Goal: Download file/media

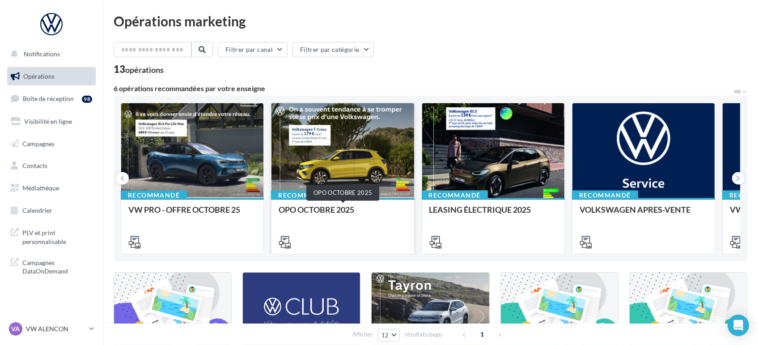
click at [356, 214] on div "OPO OCTOBRE 2025" at bounding box center [343, 214] width 128 height 18
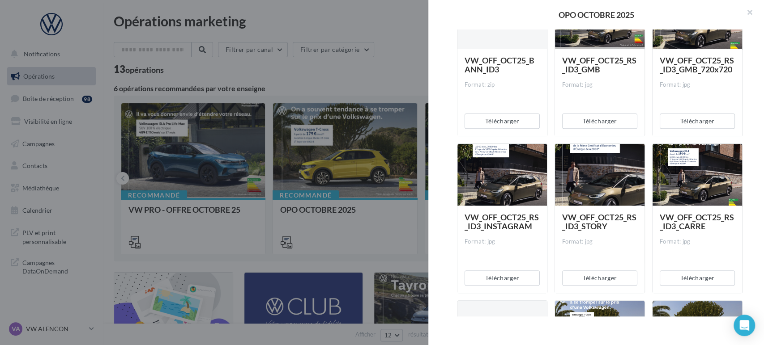
scroll to position [248, 0]
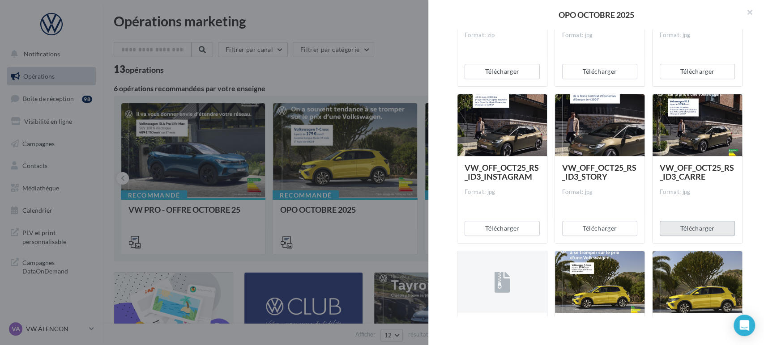
click at [686, 228] on button "Télécharger" at bounding box center [696, 228] width 75 height 15
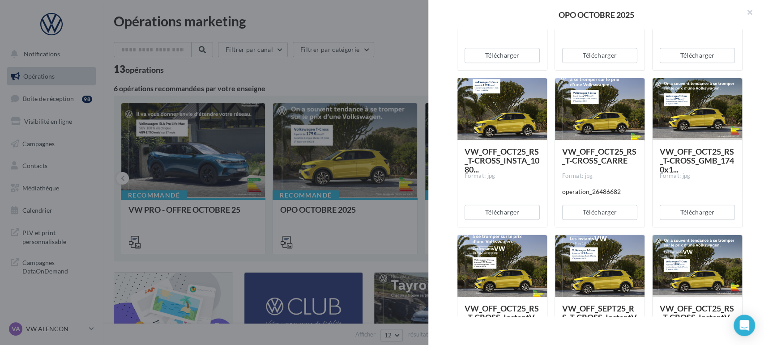
scroll to position [584, 0]
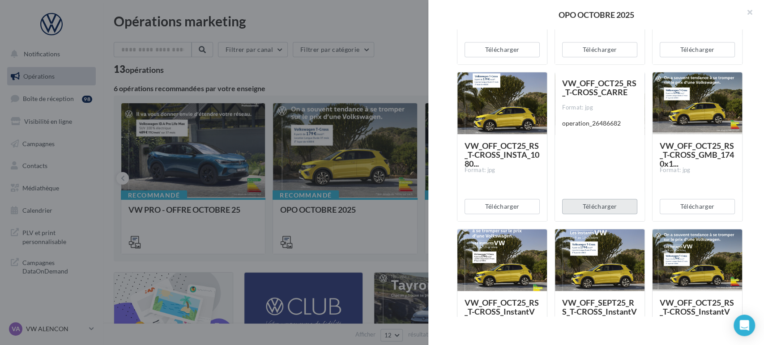
click at [601, 206] on button "Télécharger" at bounding box center [599, 206] width 75 height 15
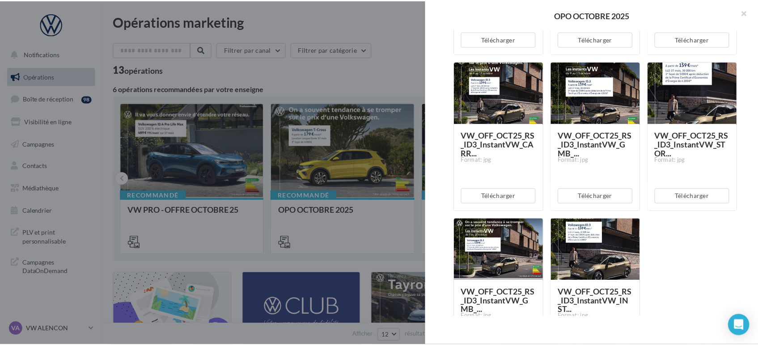
scroll to position [1131, 0]
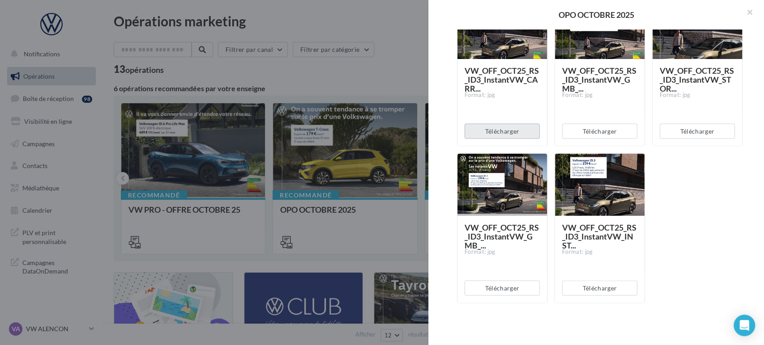
click at [506, 134] on button "Télécharger" at bounding box center [501, 130] width 75 height 15
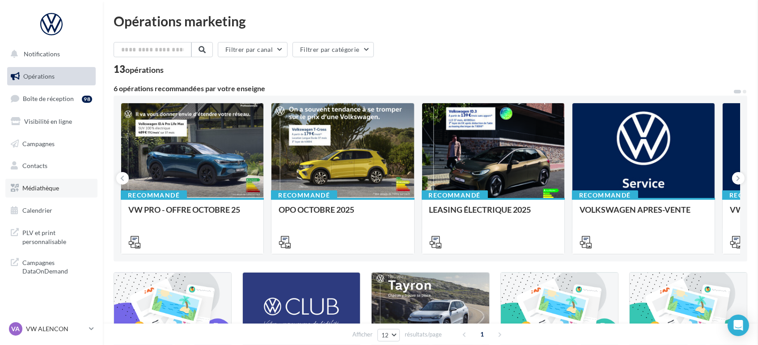
click at [48, 188] on span "Médiathèque" at bounding box center [40, 188] width 37 height 8
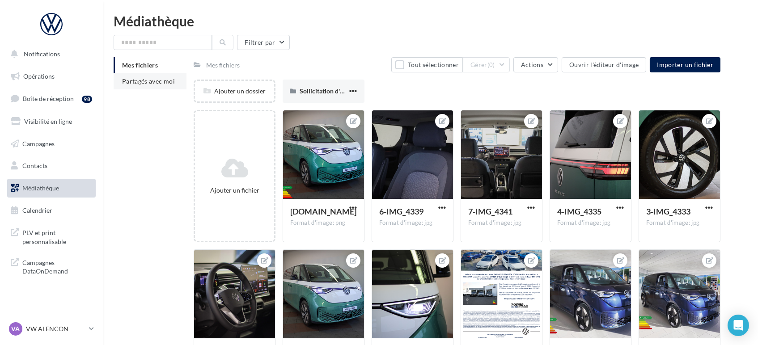
click at [142, 84] on span "Partagés avec moi" at bounding box center [148, 81] width 53 height 8
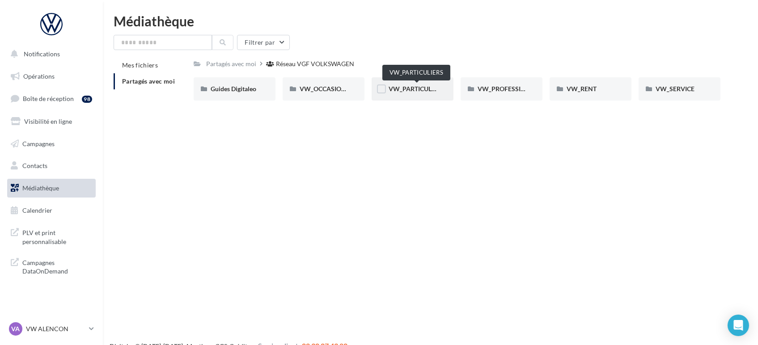
click at [417, 89] on span "VW_PARTICULIERS" at bounding box center [417, 89] width 56 height 8
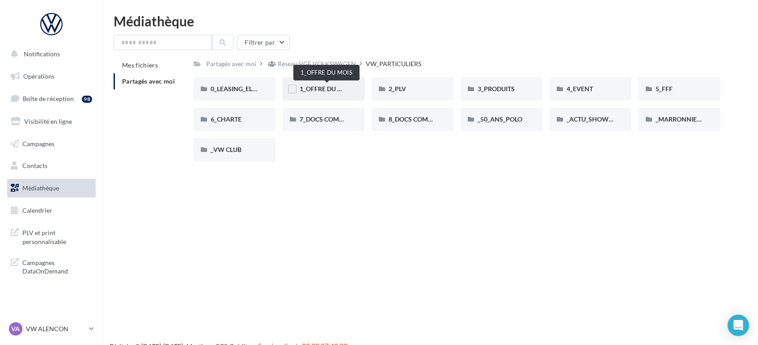
click at [310, 90] on span "1_OFFRE DU MOIS" at bounding box center [327, 89] width 54 height 8
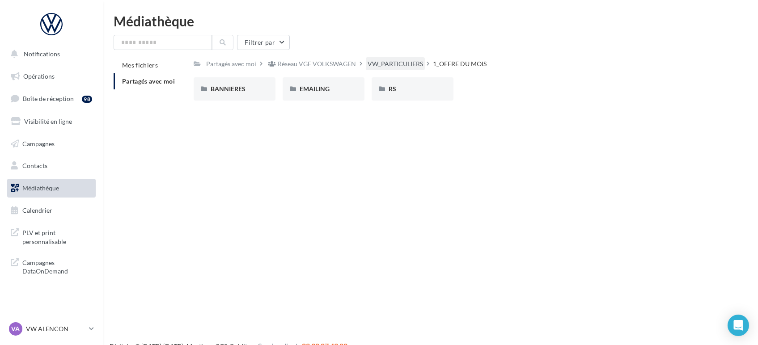
click at [387, 67] on div "VW_PARTICULIERS" at bounding box center [395, 63] width 55 height 9
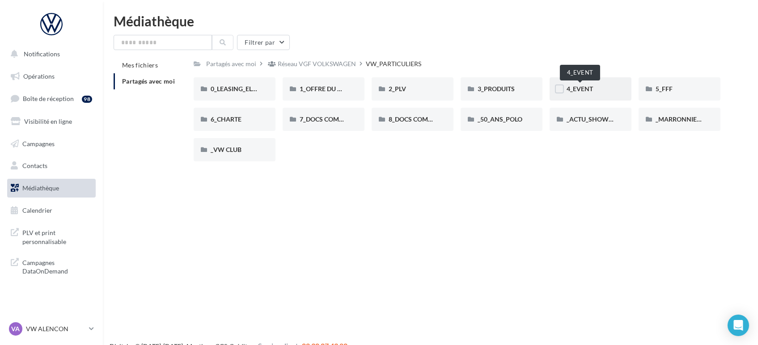
click at [580, 90] on span "4_EVENT" at bounding box center [580, 89] width 26 height 8
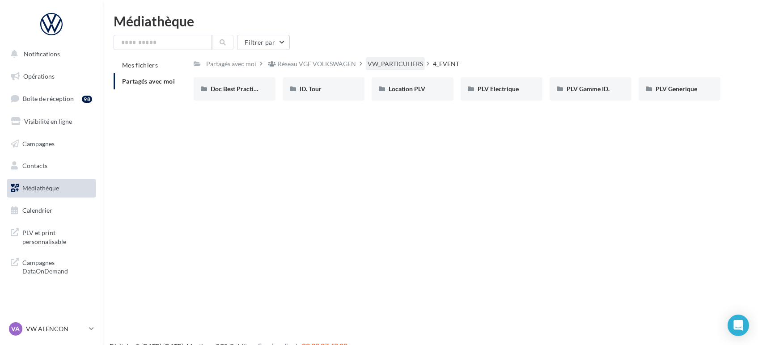
click at [402, 62] on div "VW_PARTICULIERS" at bounding box center [395, 63] width 55 height 9
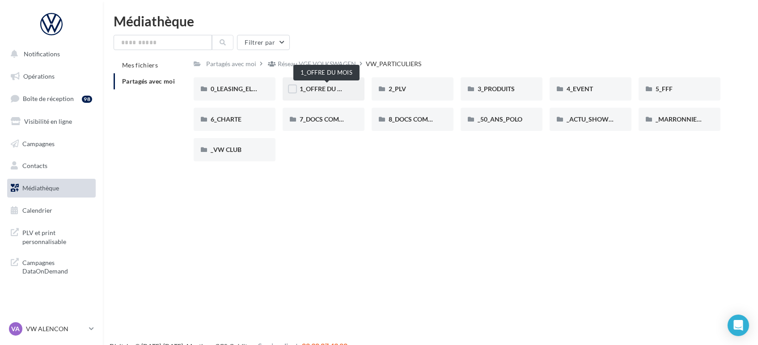
click at [333, 92] on span "1_OFFRE DU MOIS" at bounding box center [327, 89] width 54 height 8
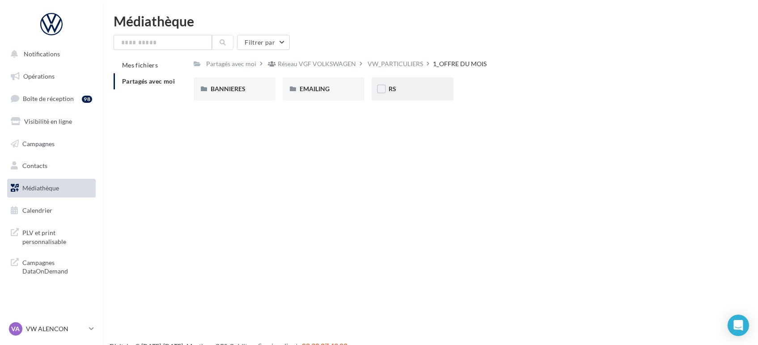
click at [407, 89] on div "RS" at bounding box center [413, 89] width 48 height 9
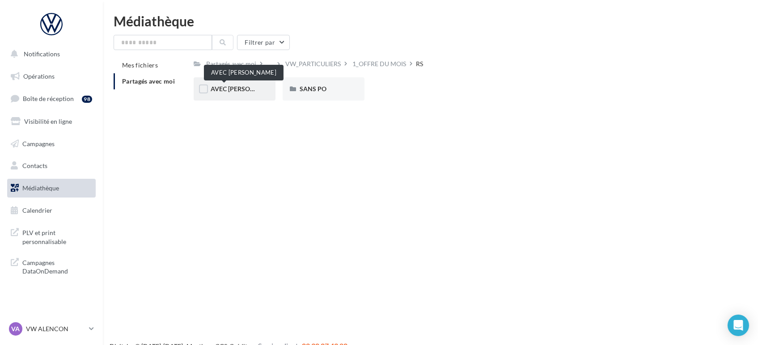
click at [224, 89] on span "AVEC [PERSON_NAME]" at bounding box center [245, 89] width 68 height 8
click at [233, 85] on div "ID.3" at bounding box center [235, 89] width 48 height 9
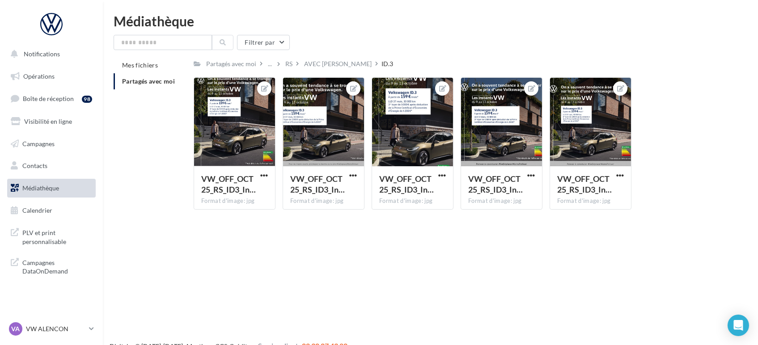
click at [326, 56] on div "Filtrer par Mes fichiers Partagés avec moi Partagés avec moi ... RS AVEC PO ID.…" at bounding box center [431, 126] width 634 height 182
click at [326, 61] on div "AVEC [PERSON_NAME]" at bounding box center [338, 63] width 68 height 9
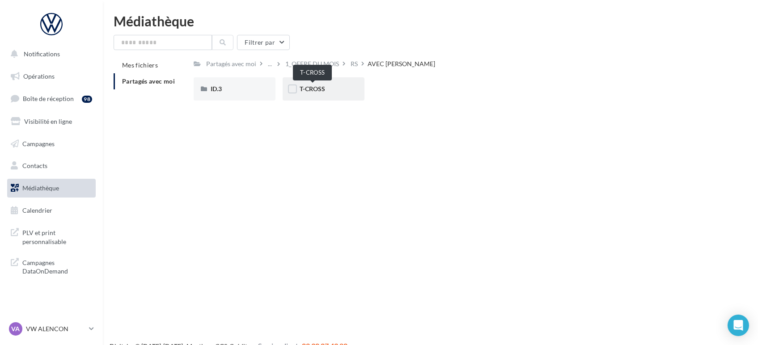
click at [314, 91] on span "T-CROSS" at bounding box center [312, 89] width 25 height 8
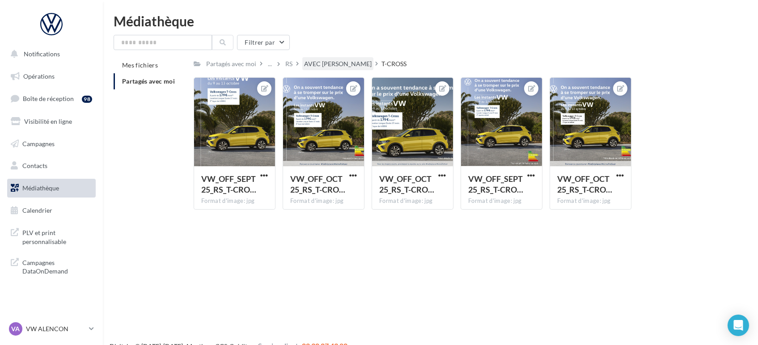
click at [308, 61] on div "AVEC [PERSON_NAME]" at bounding box center [338, 63] width 68 height 9
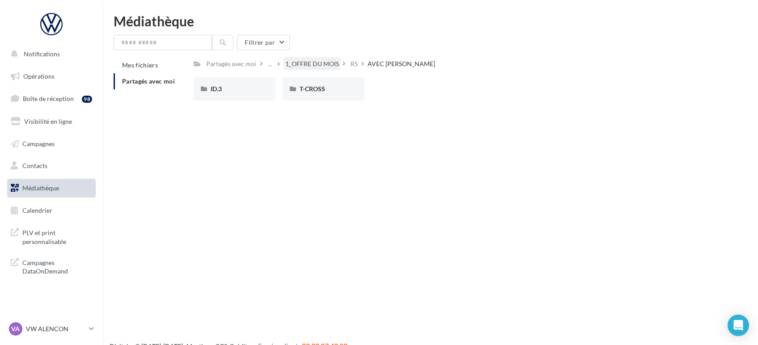
click at [325, 60] on div "1_OFFRE DU MOIS" at bounding box center [312, 63] width 54 height 9
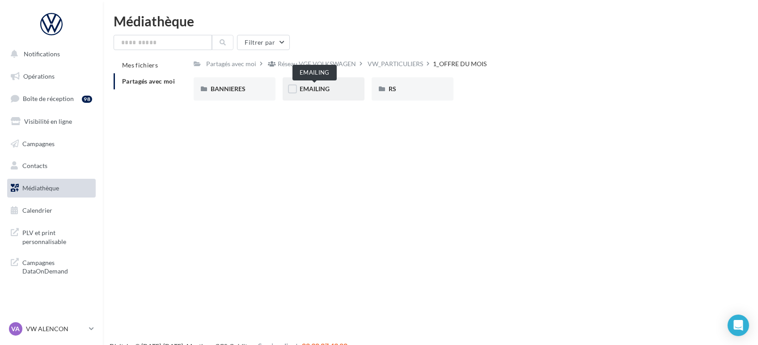
click at [316, 86] on span "EMAILING" at bounding box center [315, 89] width 30 height 8
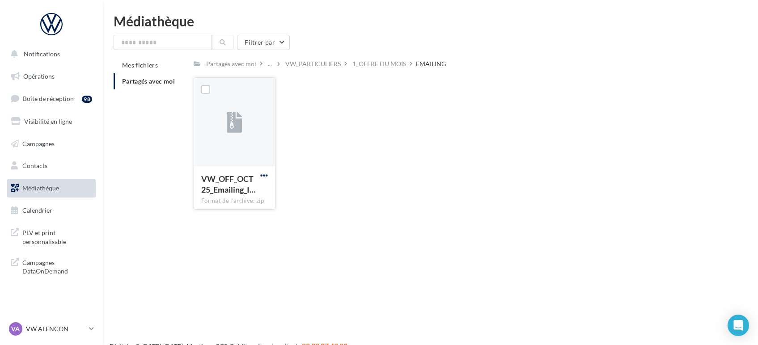
click at [265, 172] on span "button" at bounding box center [264, 176] width 8 height 8
click at [254, 190] on button "Télécharger" at bounding box center [224, 193] width 89 height 23
click at [49, 328] on p "VW ALENCON" at bounding box center [55, 329] width 59 height 9
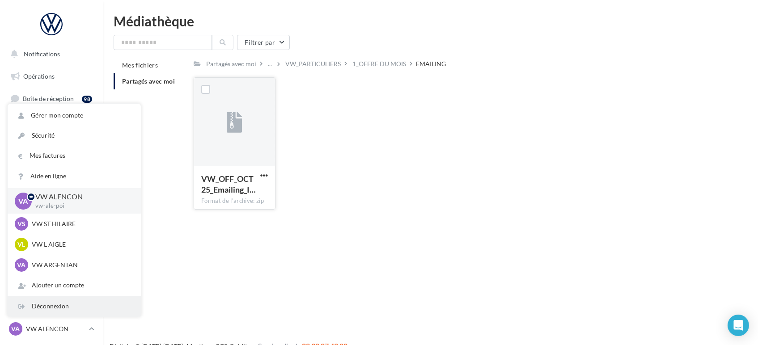
click at [46, 307] on div "Déconnexion" at bounding box center [74, 307] width 133 height 20
